Goal: Navigation & Orientation: Find specific page/section

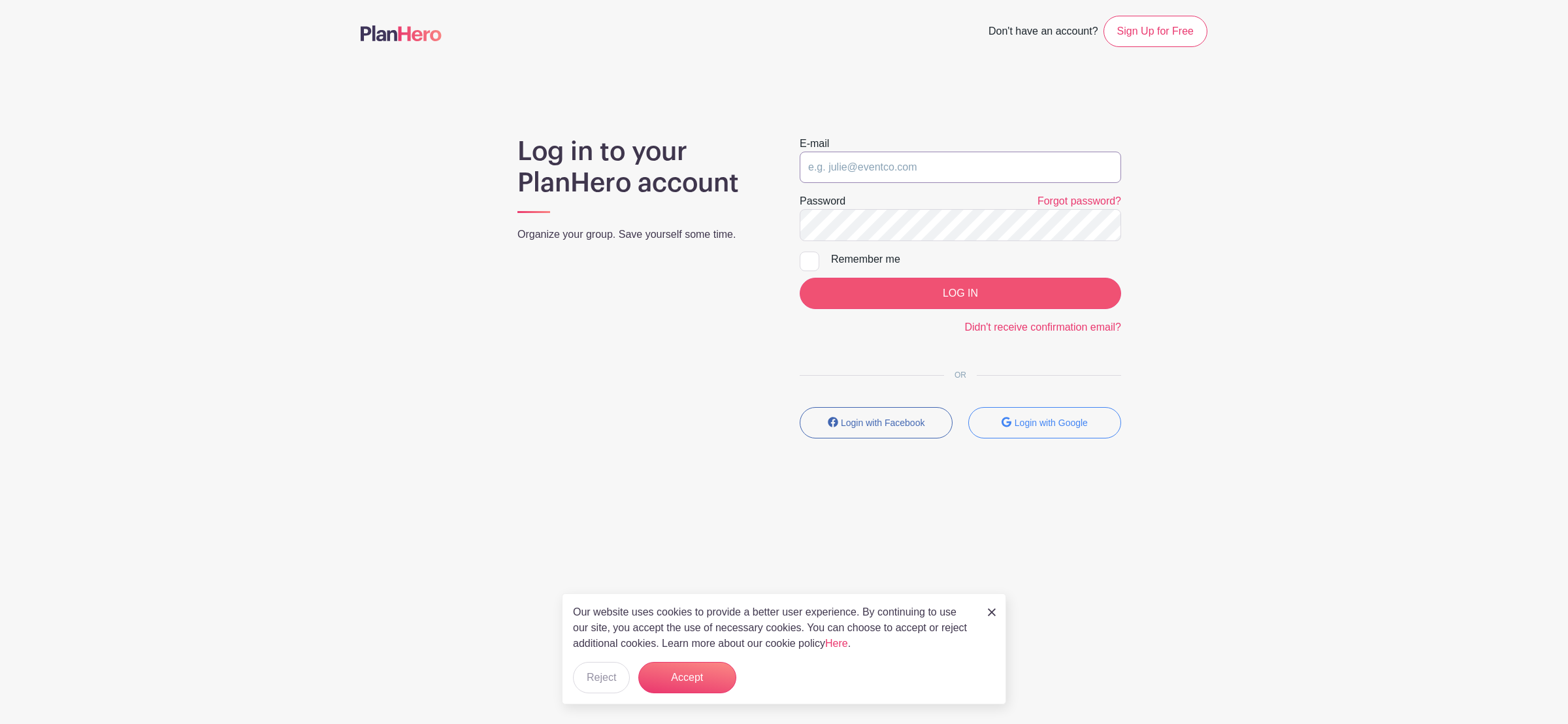
type input "[PERSON_NAME][EMAIL_ADDRESS][DOMAIN_NAME]"
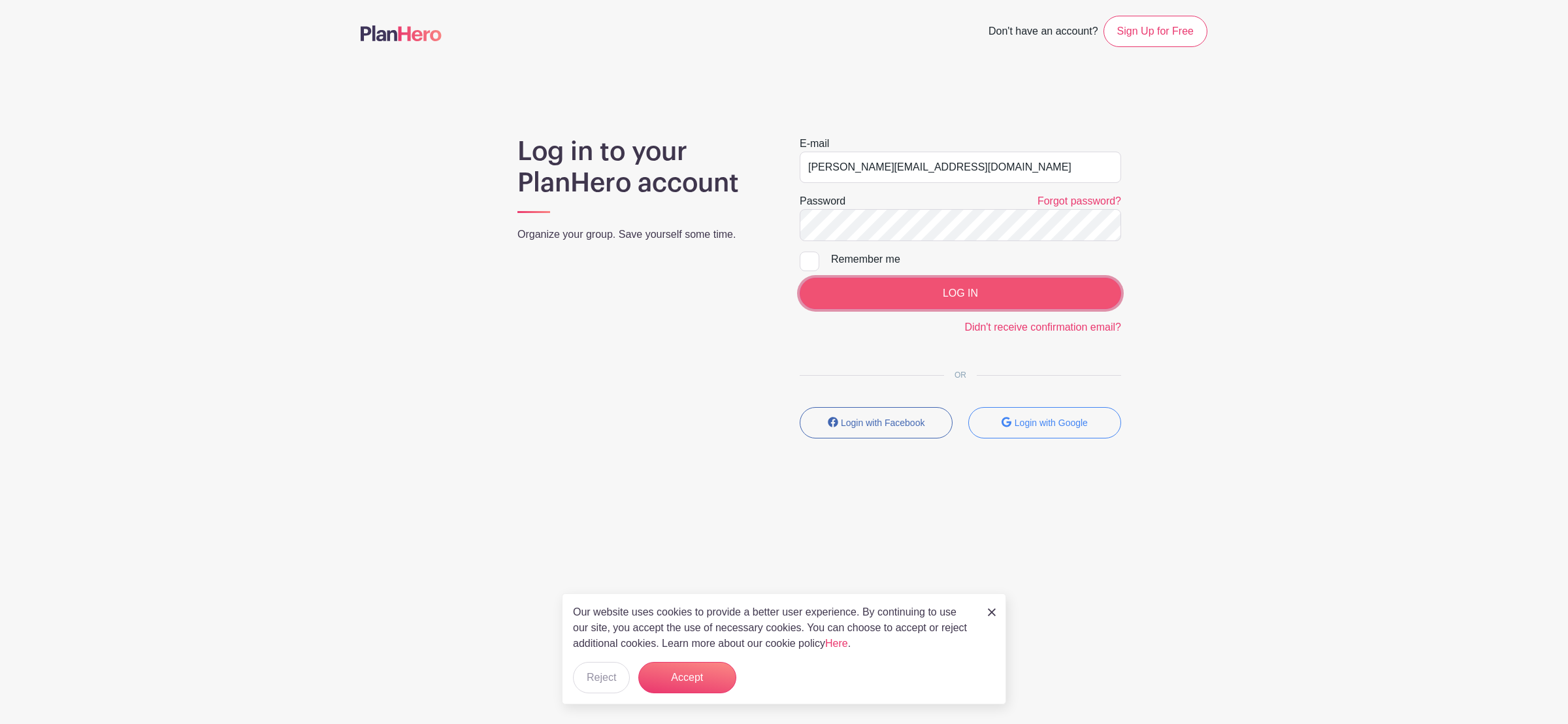
click at [943, 306] on input "LOG IN" at bounding box center [960, 293] width 321 height 31
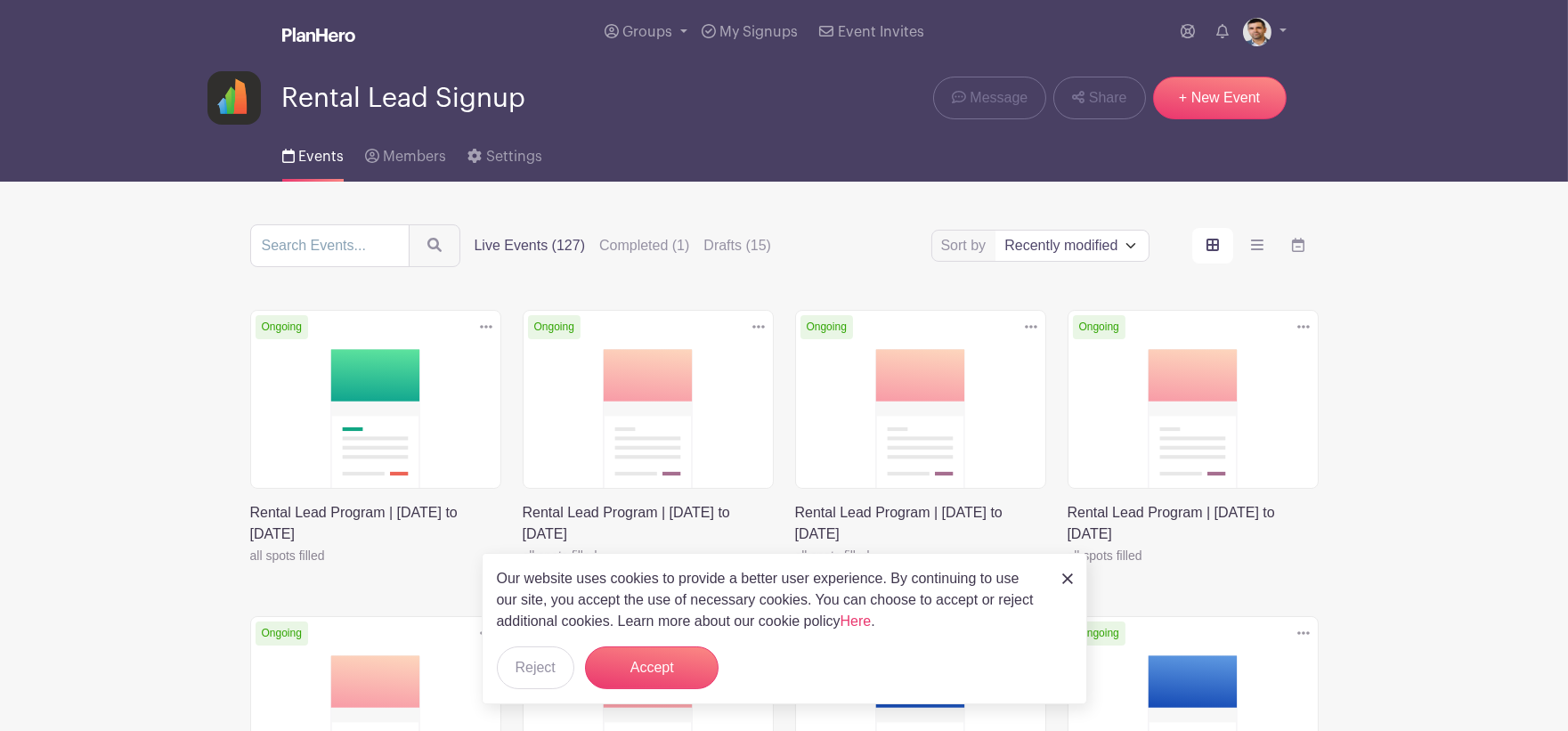
click at [1062, 574] on img at bounding box center [1067, 578] width 10 height 10
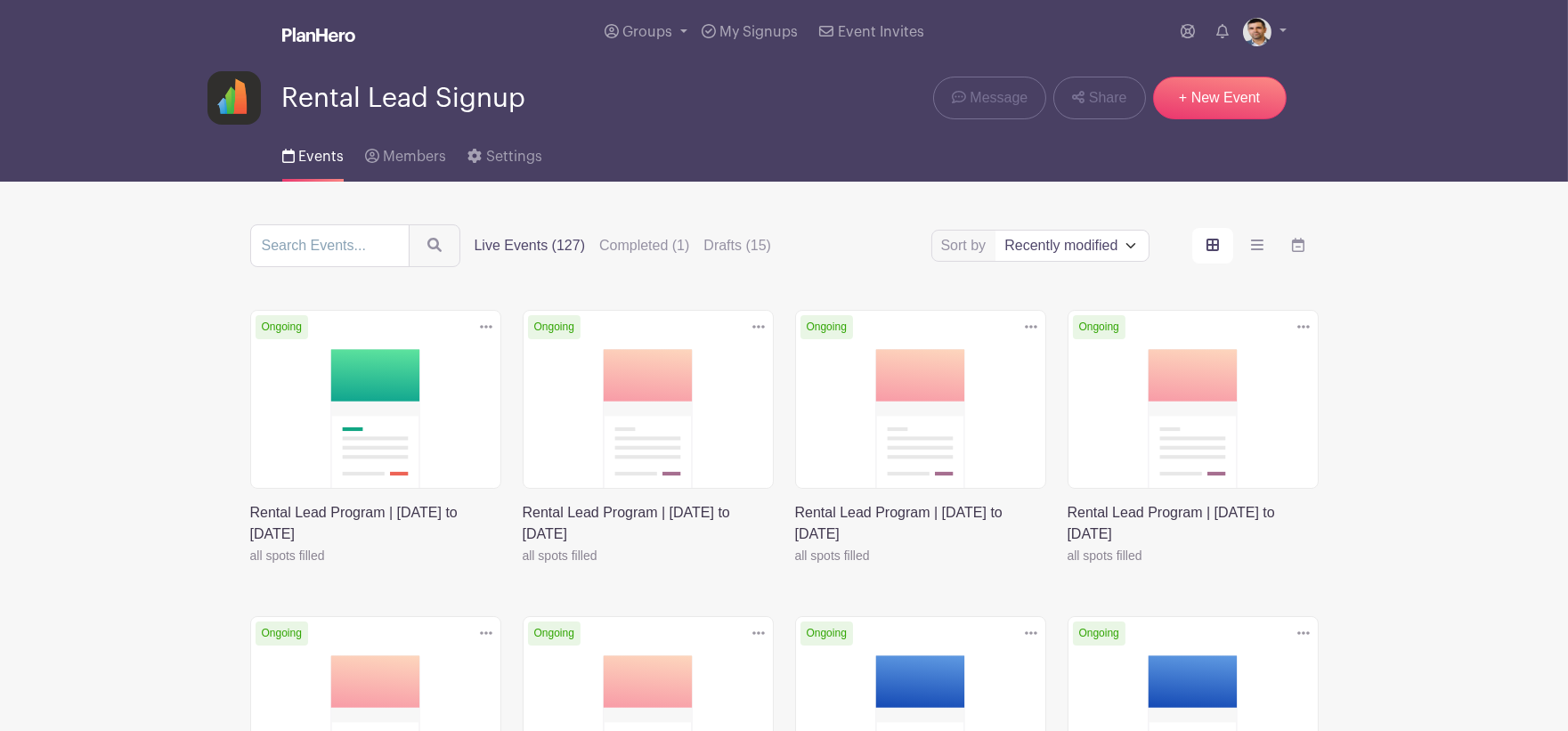
click at [250, 567] on link at bounding box center [250, 567] width 0 height 0
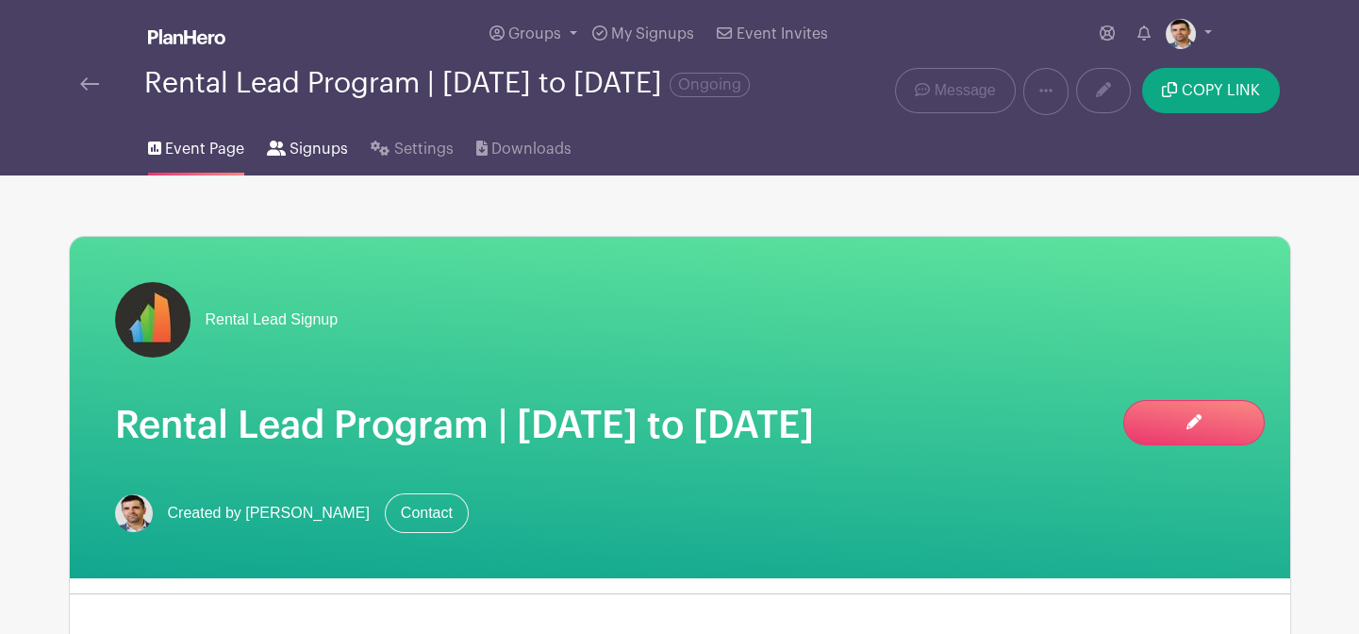
click at [327, 160] on span "Signups" at bounding box center [319, 149] width 58 height 23
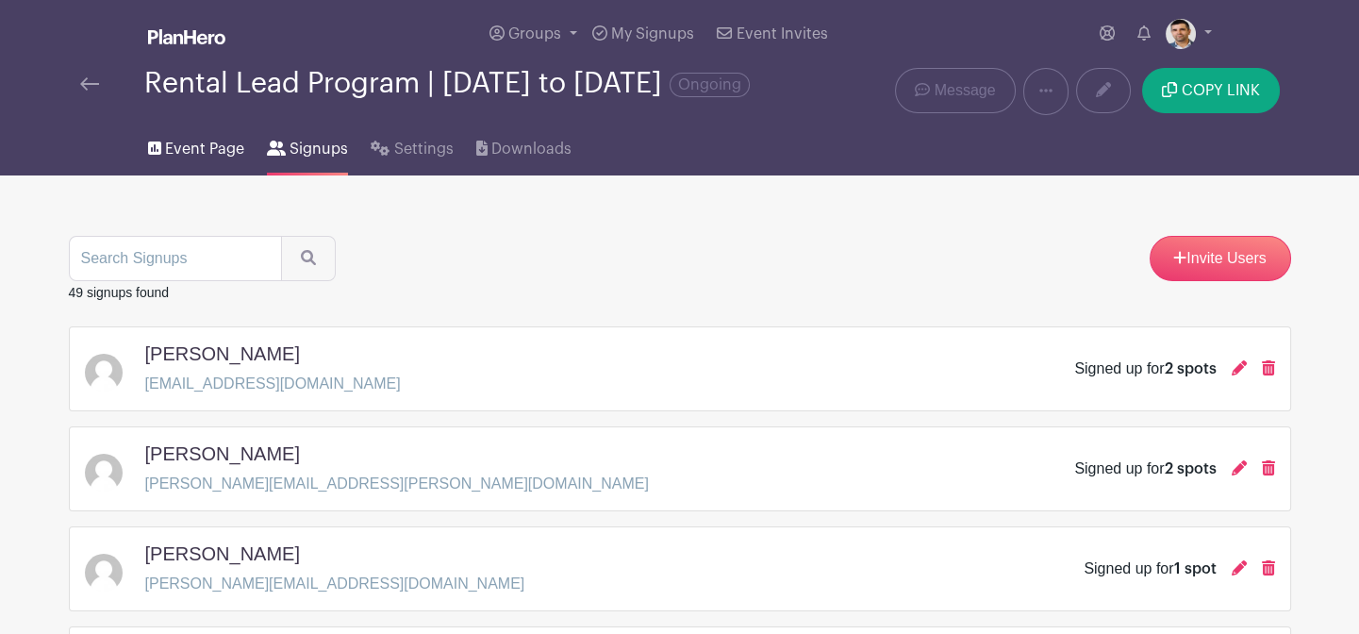
click at [198, 160] on span "Event Page" at bounding box center [204, 149] width 79 height 23
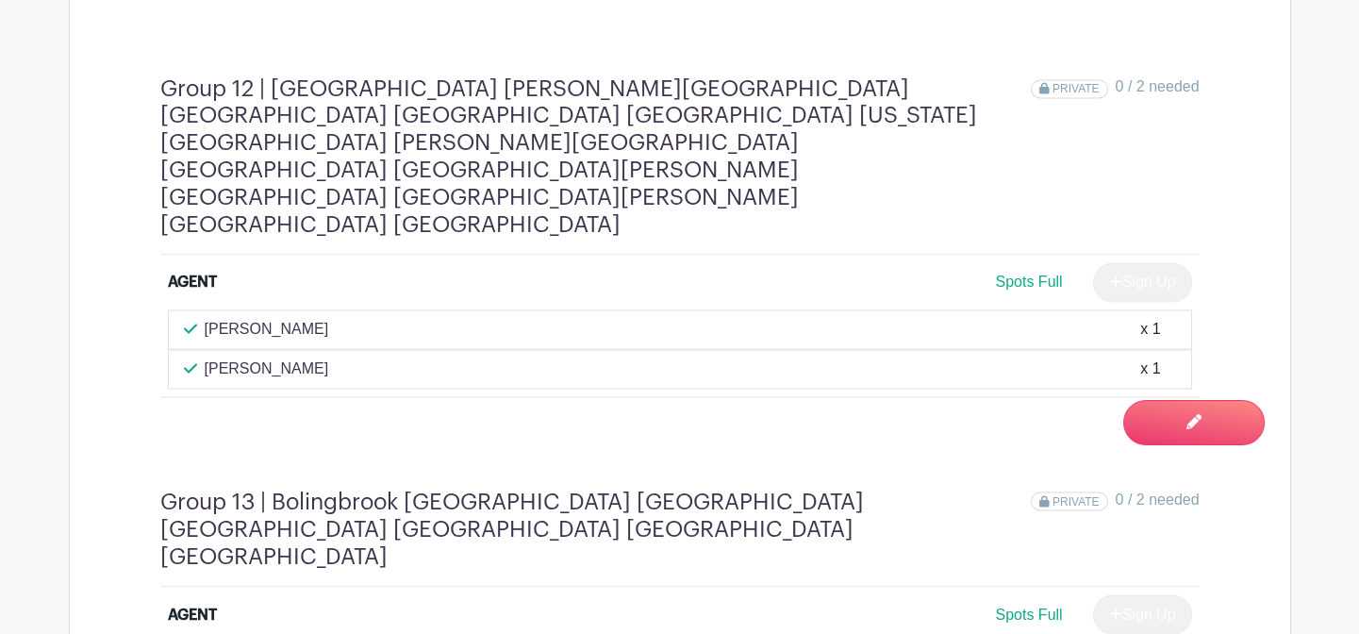
scroll to position [7150, 0]
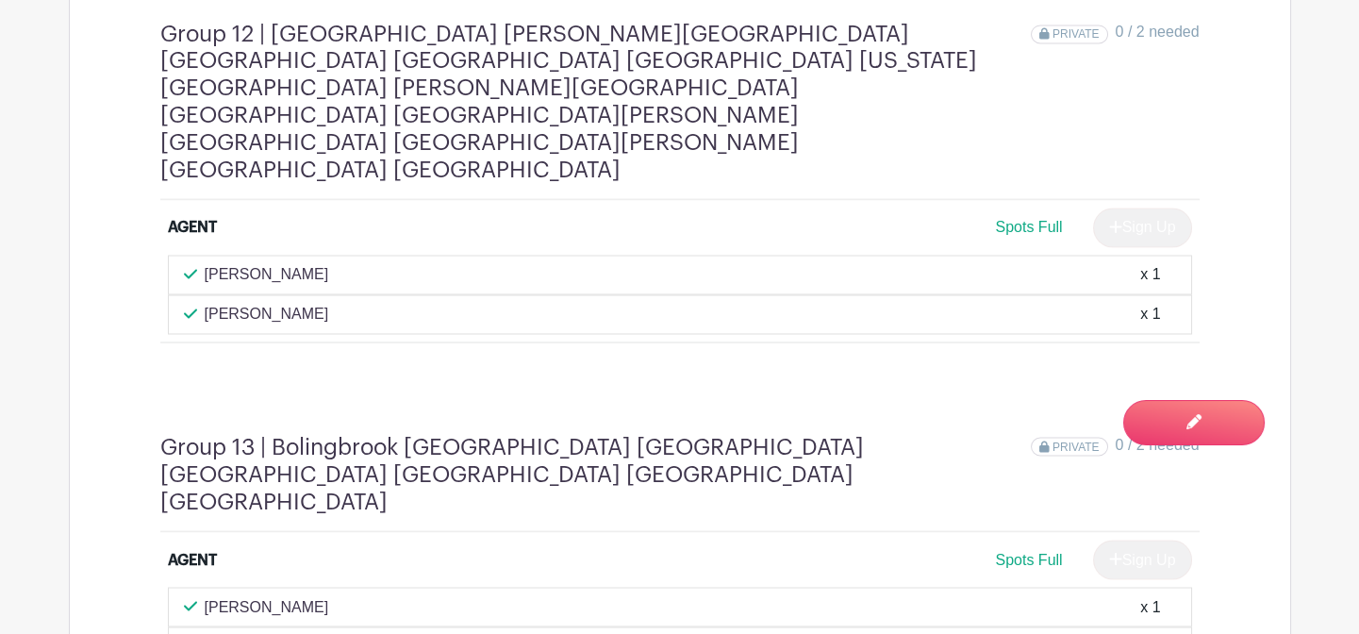
click at [297, 397] on div "Group 13 | Bolingbrook [GEOGRAPHIC_DATA] [GEOGRAPHIC_DATA] [GEOGRAPHIC_DATA] [G…" at bounding box center [680, 553] width 1130 height 331
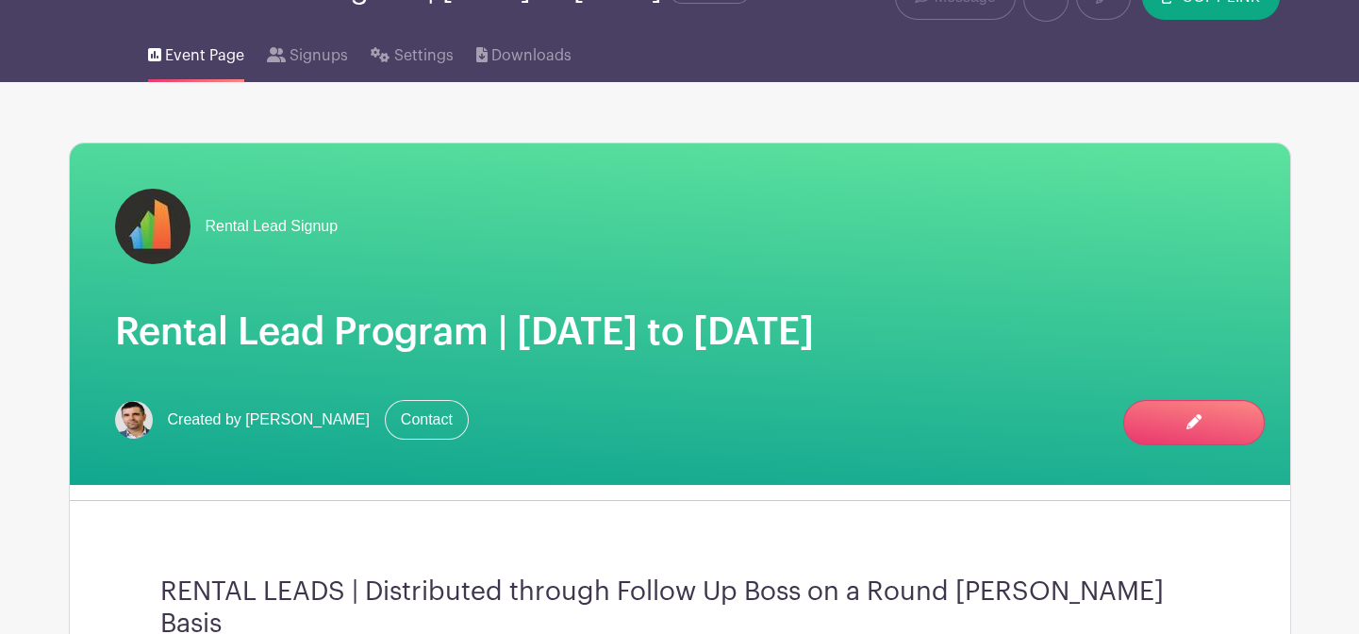
scroll to position [0, 0]
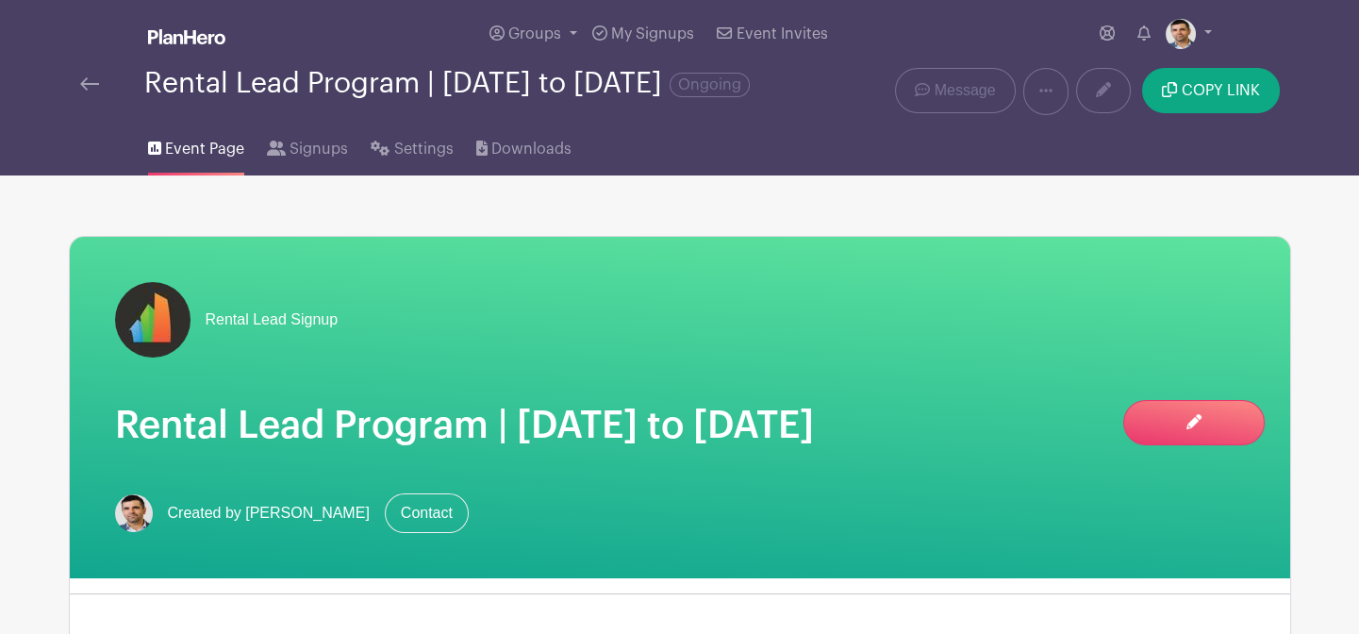
click at [1211, 38] on div "Groups All Groups Rental Lead Signup Add New Group My Signups Event Invites My …" at bounding box center [680, 34] width 1245 height 68
click at [1206, 37] on link at bounding box center [1189, 34] width 46 height 30
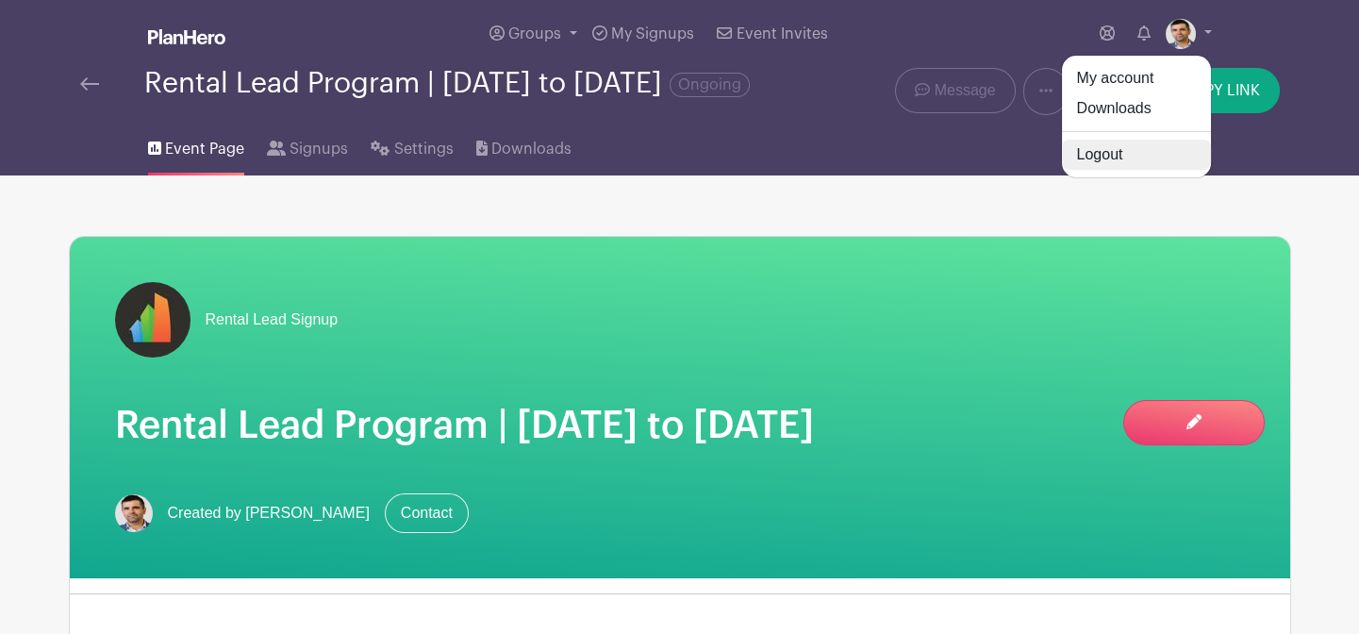
click at [1188, 147] on link "Logout" at bounding box center [1136, 155] width 149 height 30
